Goal: Task Accomplishment & Management: Manage account settings

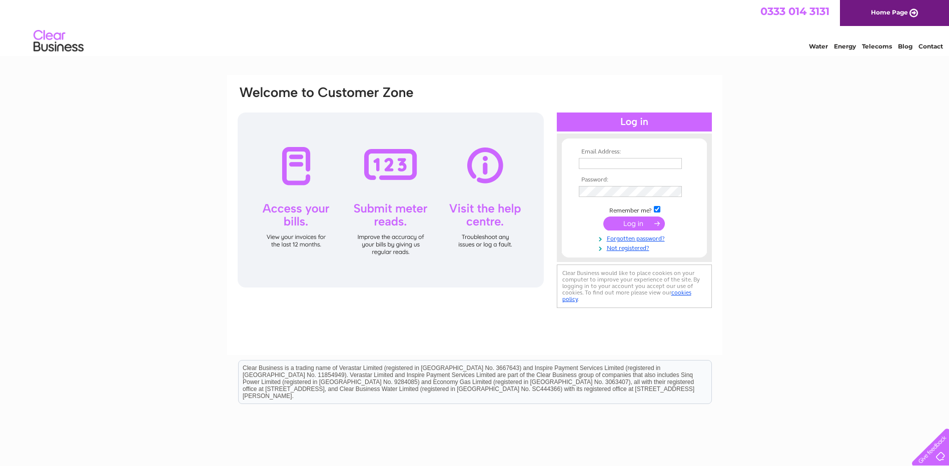
type input "magnus.le-gallez@nkt.com"
click at [633, 220] on input "submit" at bounding box center [634, 224] width 62 height 14
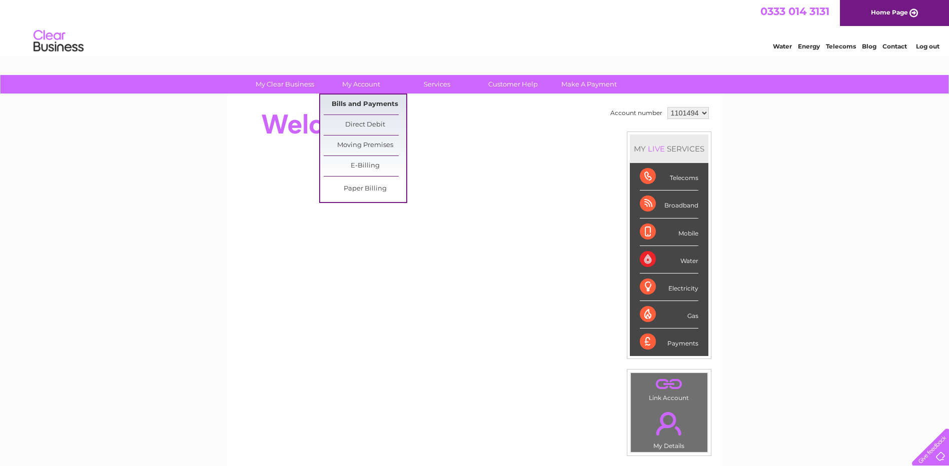
click at [365, 102] on link "Bills and Payments" at bounding box center [365, 105] width 83 height 20
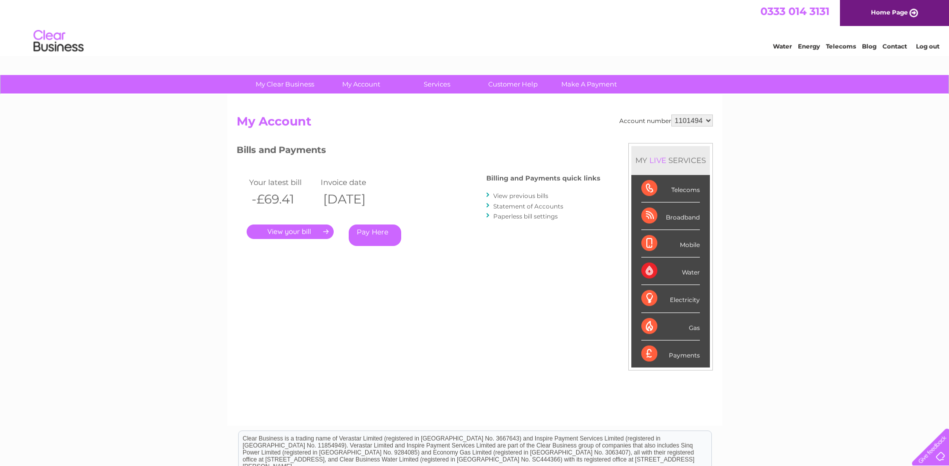
click at [531, 207] on link "Statement of Accounts" at bounding box center [528, 207] width 70 height 8
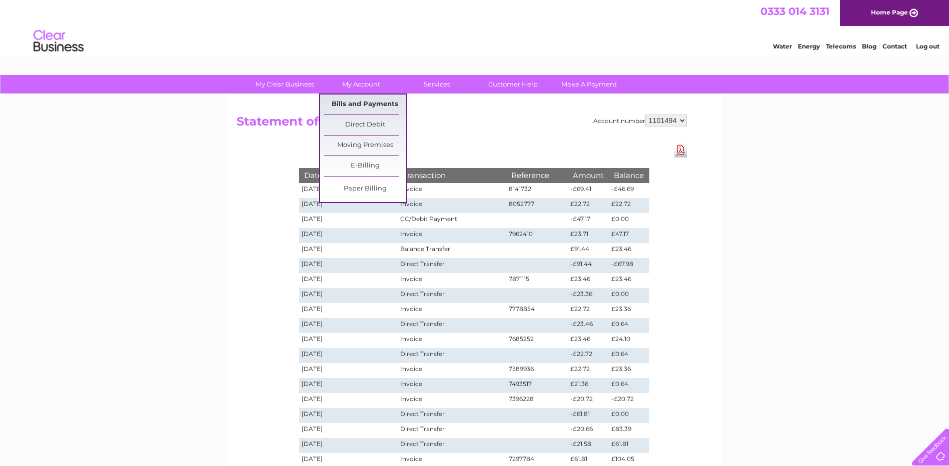
click at [370, 103] on link "Bills and Payments" at bounding box center [365, 105] width 83 height 20
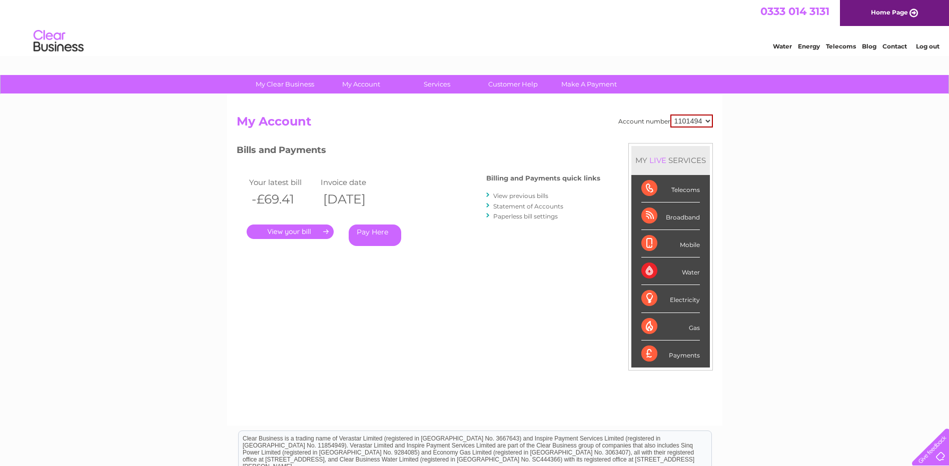
click at [298, 232] on link "." at bounding box center [290, 232] width 87 height 15
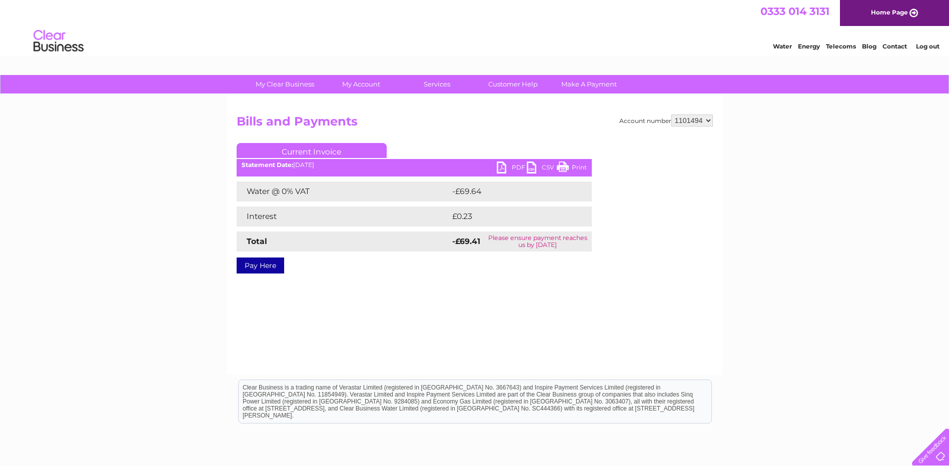
click at [503, 170] on link "PDF" at bounding box center [512, 169] width 30 height 15
